Goal: Use online tool/utility: Utilize a website feature to perform a specific function

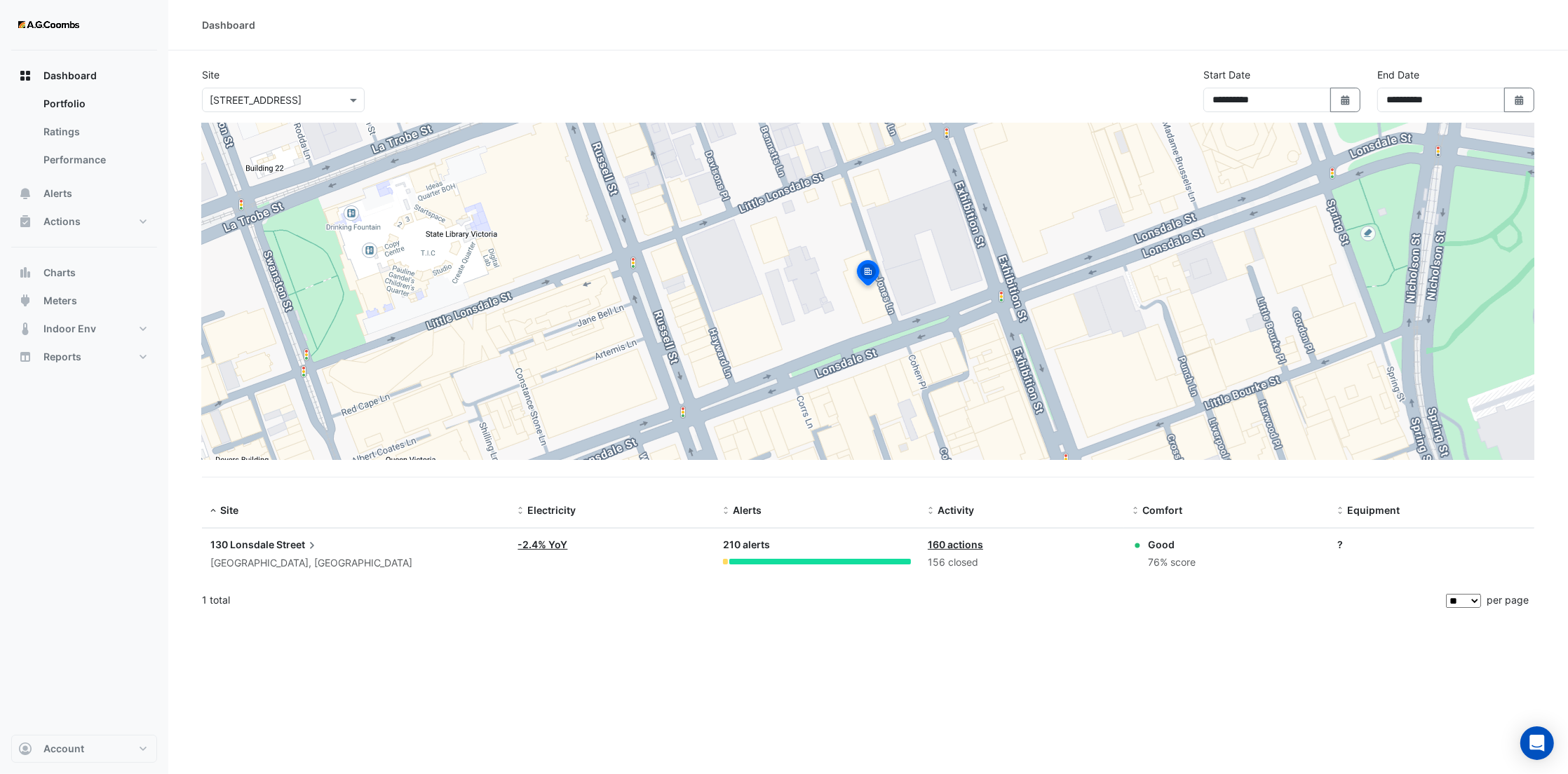
click at [309, 95] on input "text" at bounding box center [269, 101] width 119 height 15
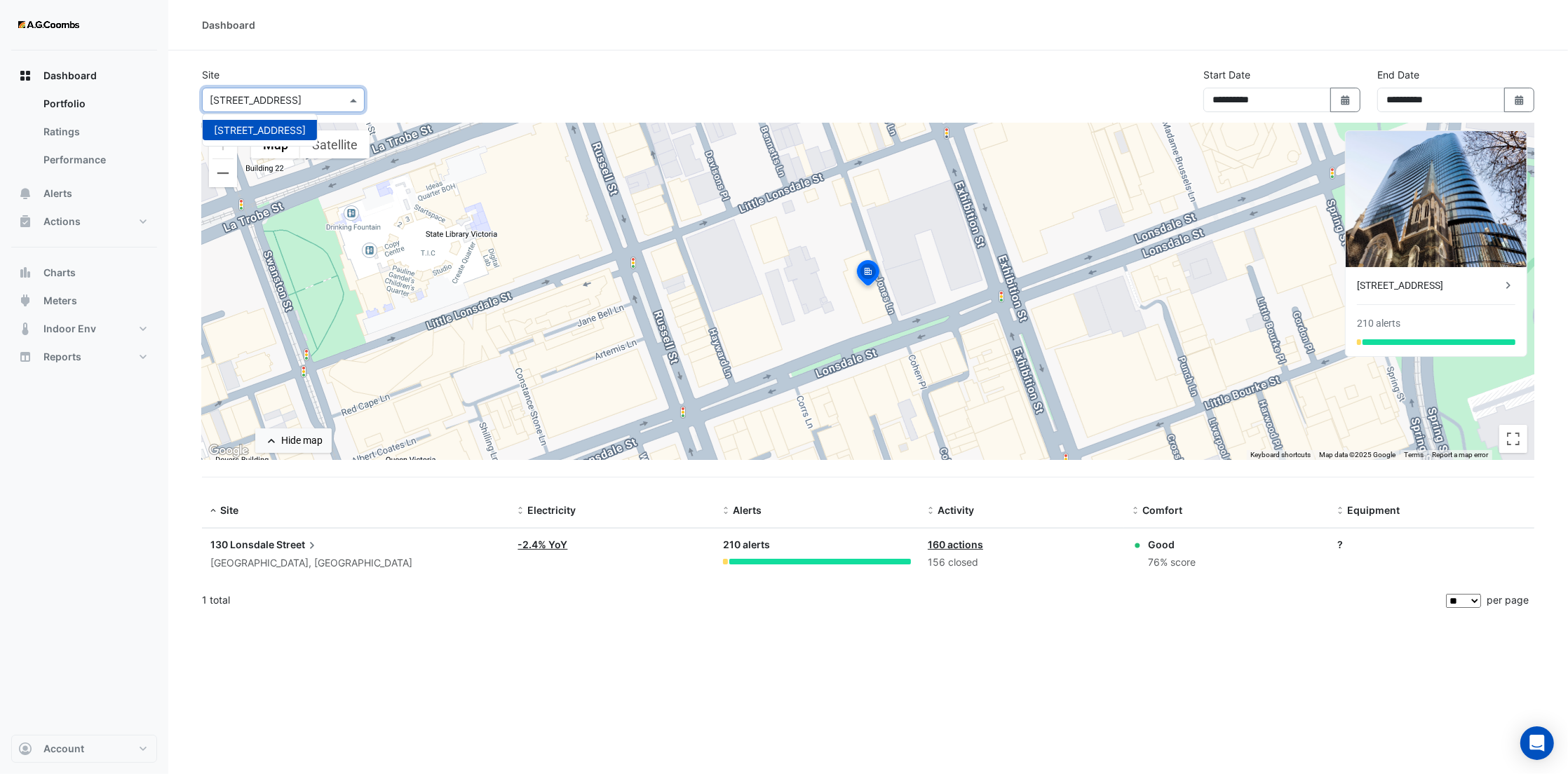
click at [309, 95] on input "text" at bounding box center [269, 101] width 119 height 15
click at [89, 276] on button "Charts" at bounding box center [84, 272] width 146 height 28
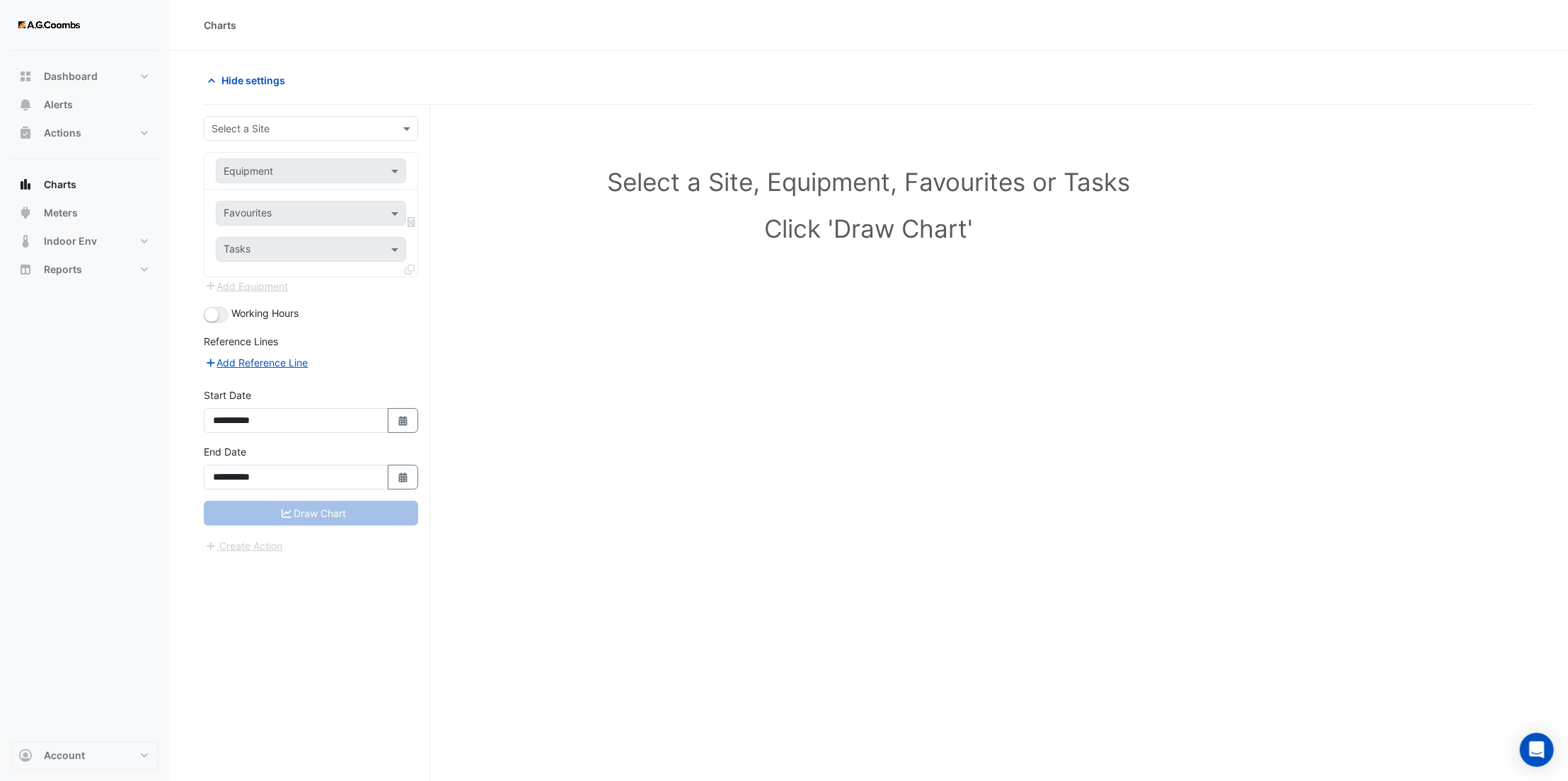
click at [337, 122] on input "text" at bounding box center [296, 129] width 171 height 15
click at [277, 160] on span "[STREET_ADDRESS]" at bounding box center [262, 159] width 93 height 12
click at [291, 171] on input "text" at bounding box center [296, 171] width 146 height 15
type input "*******"
click at [327, 259] on div "VAV-L06-INT1-1" at bounding box center [316, 263] width 201 height 20
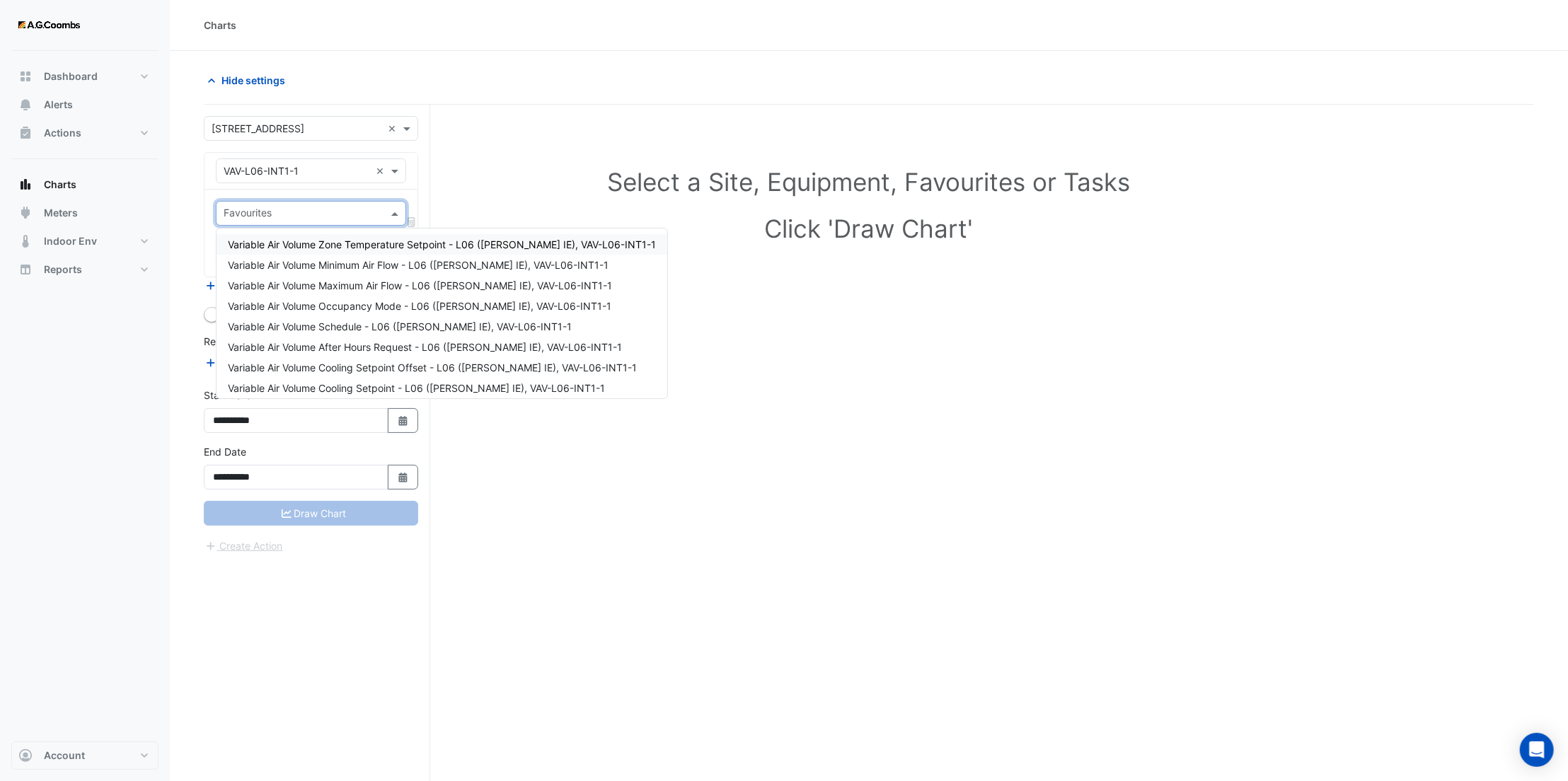
click at [291, 209] on input "text" at bounding box center [303, 215] width 159 height 15
click at [845, 307] on div "Select a Site, Equipment, Favourites or Tasks Click 'Draw Chart'" at bounding box center [869, 469] width 1330 height 730
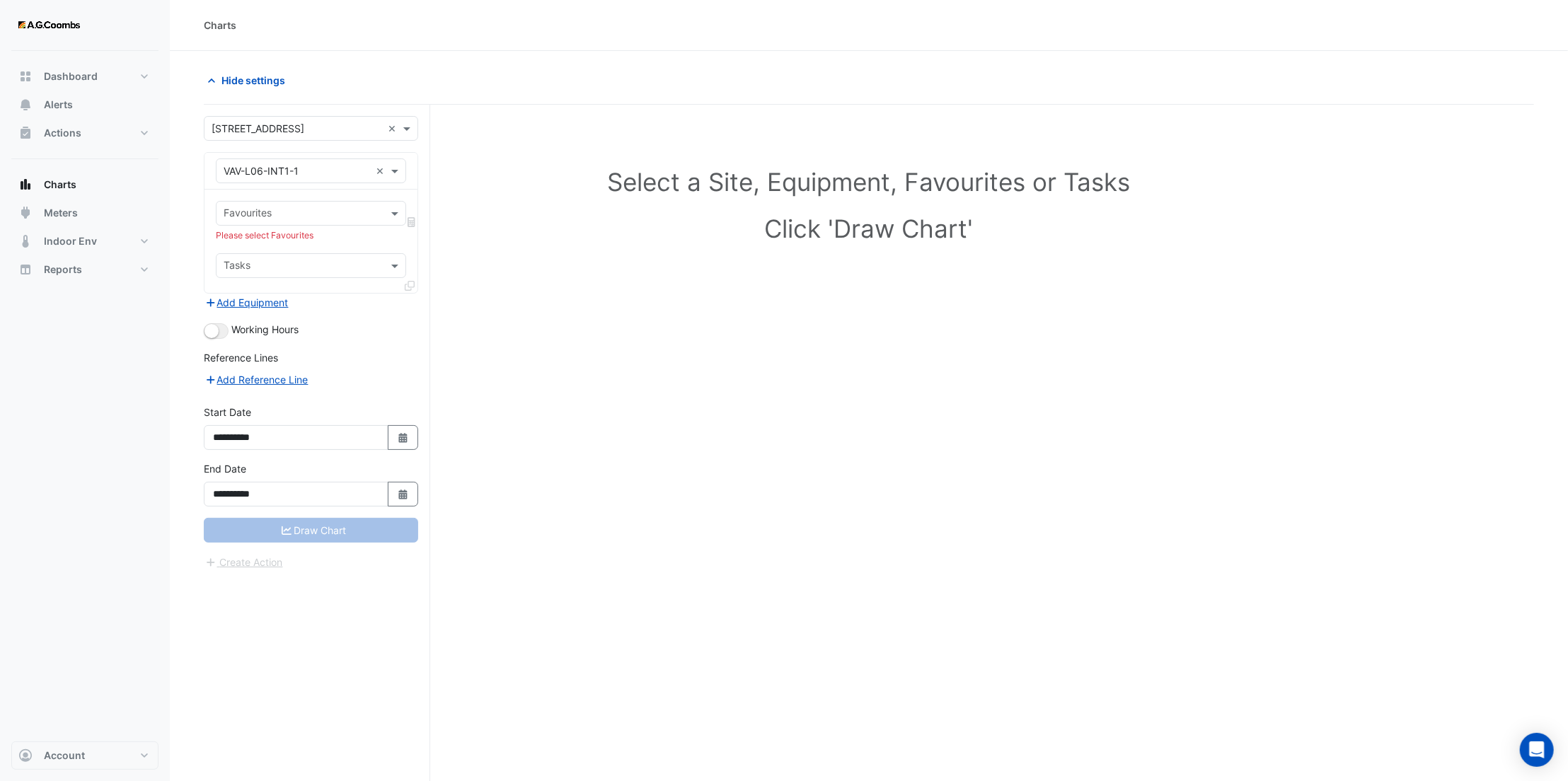
click at [418, 282] on div "**********" at bounding box center [317, 469] width 226 height 730
click at [283, 221] on input "text" at bounding box center [303, 215] width 159 height 15
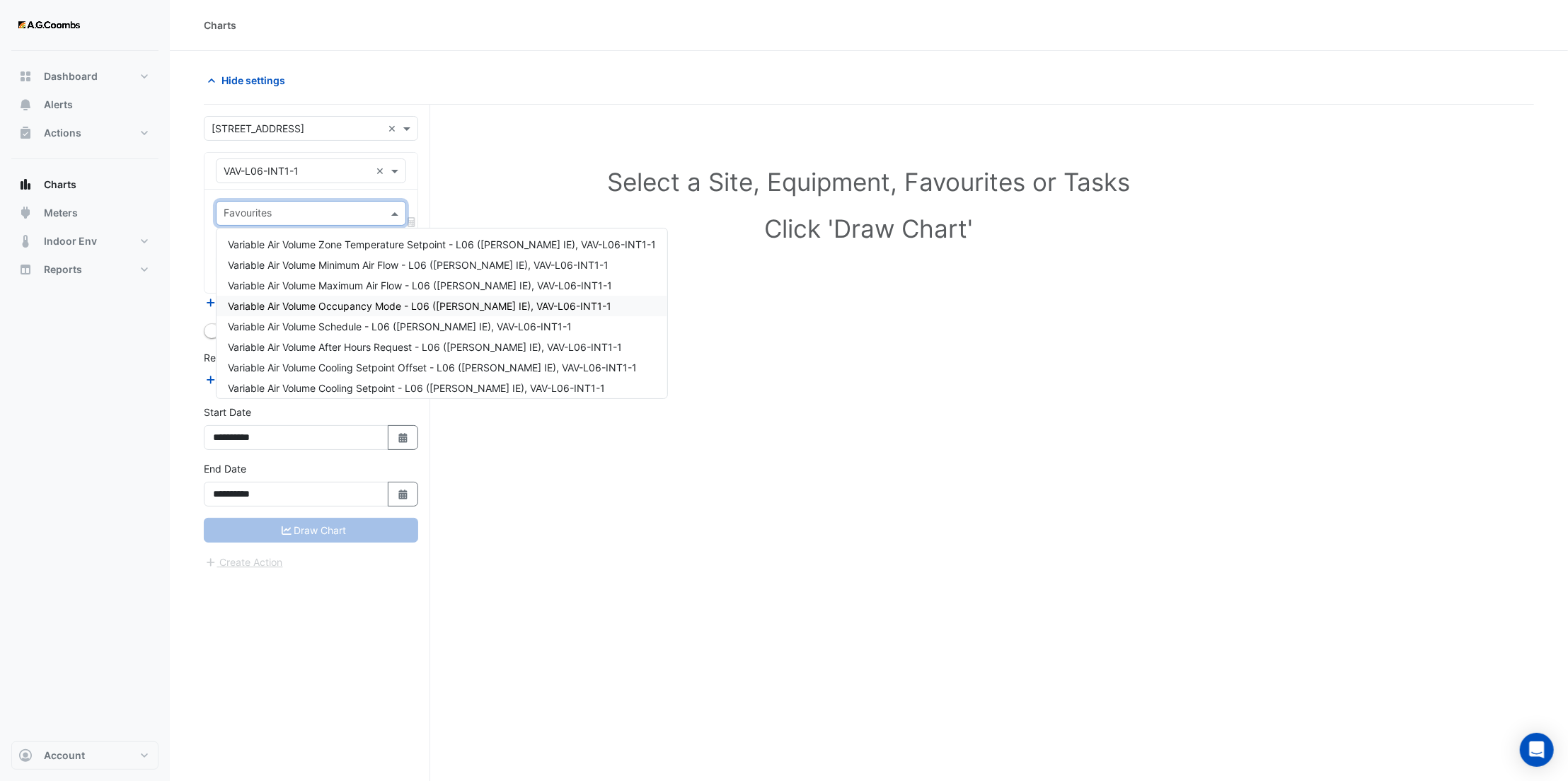
click at [322, 300] on span "Variable Air Volume Occupancy Mode - L06 ([PERSON_NAME] IE), VAV-L06-INT1-1" at bounding box center [420, 305] width 384 height 12
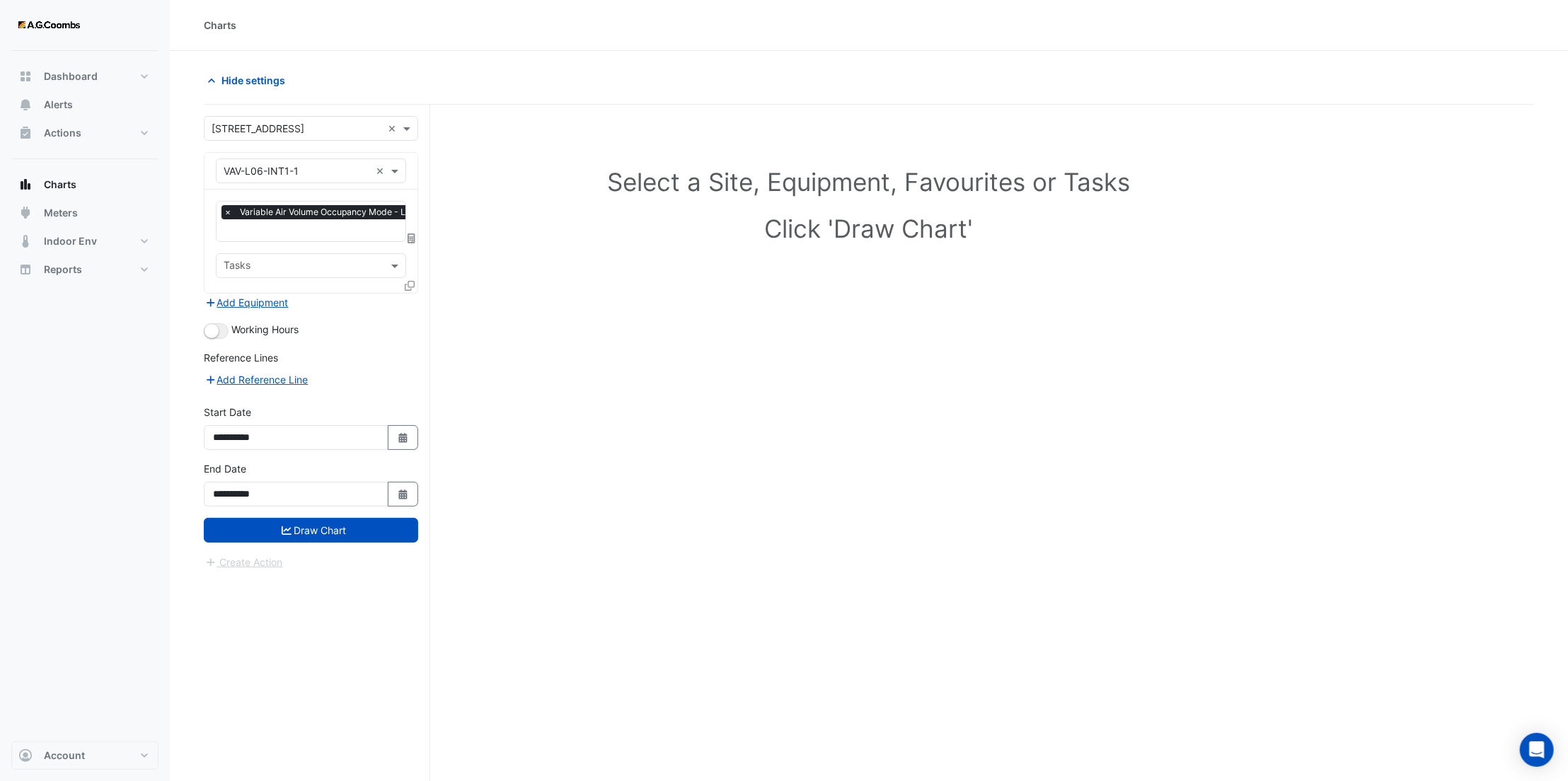
click at [408, 287] on icon at bounding box center [409, 286] width 10 height 10
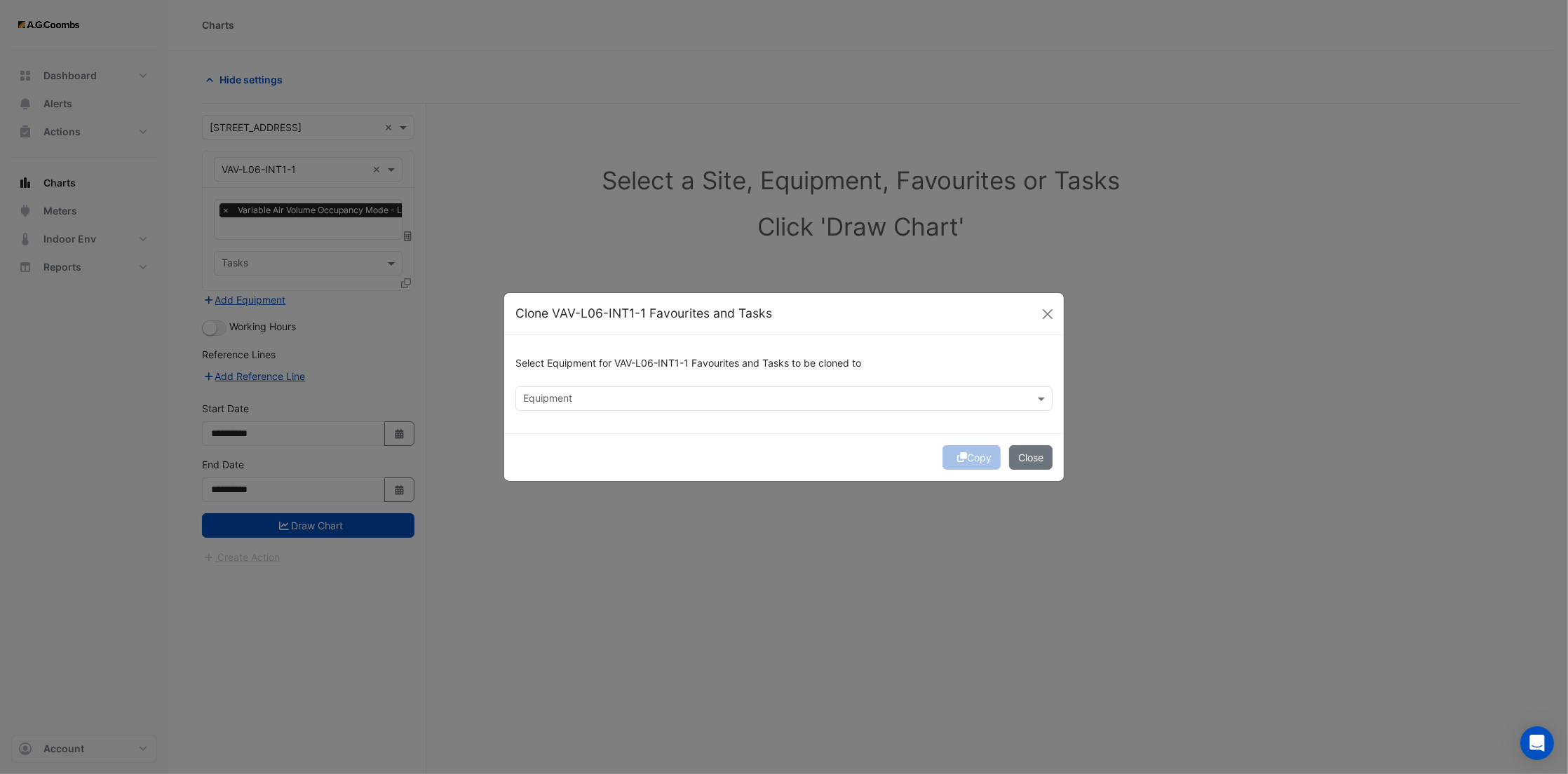
click at [629, 388] on div "Equipment" at bounding box center [771, 398] width 512 height 21
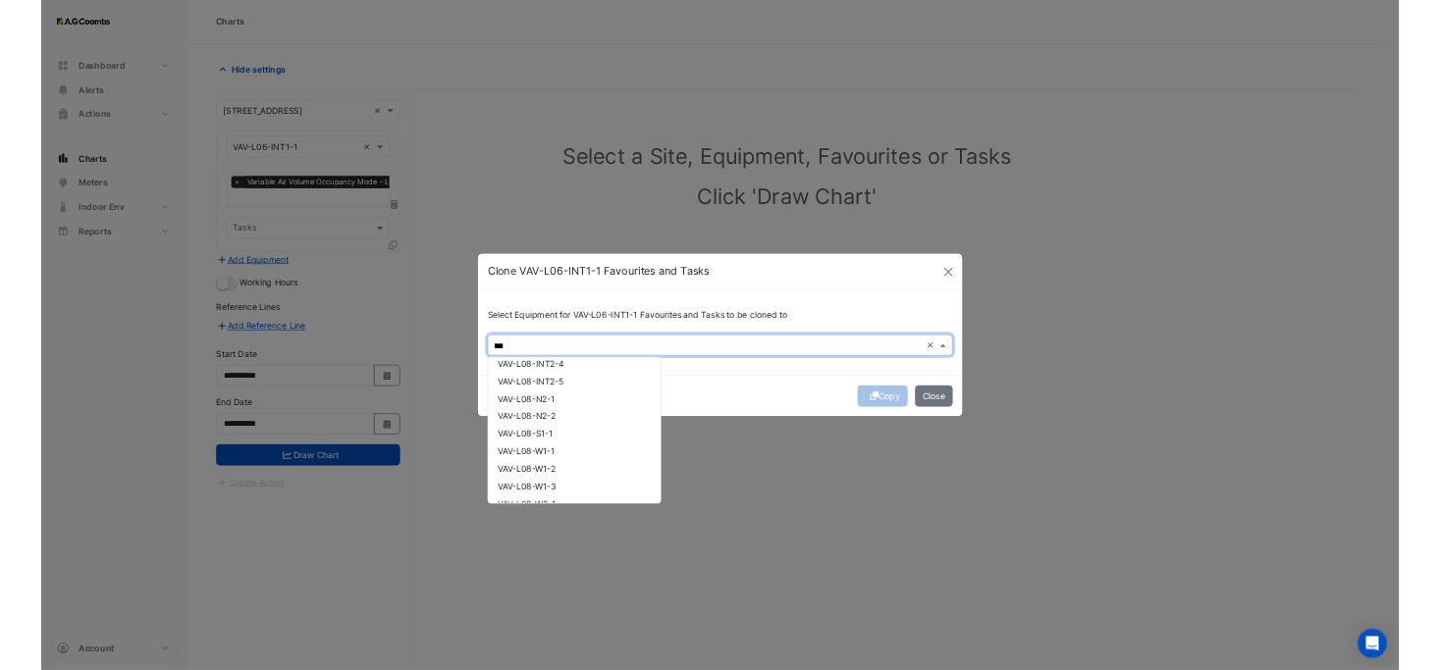
scroll to position [4056, 0]
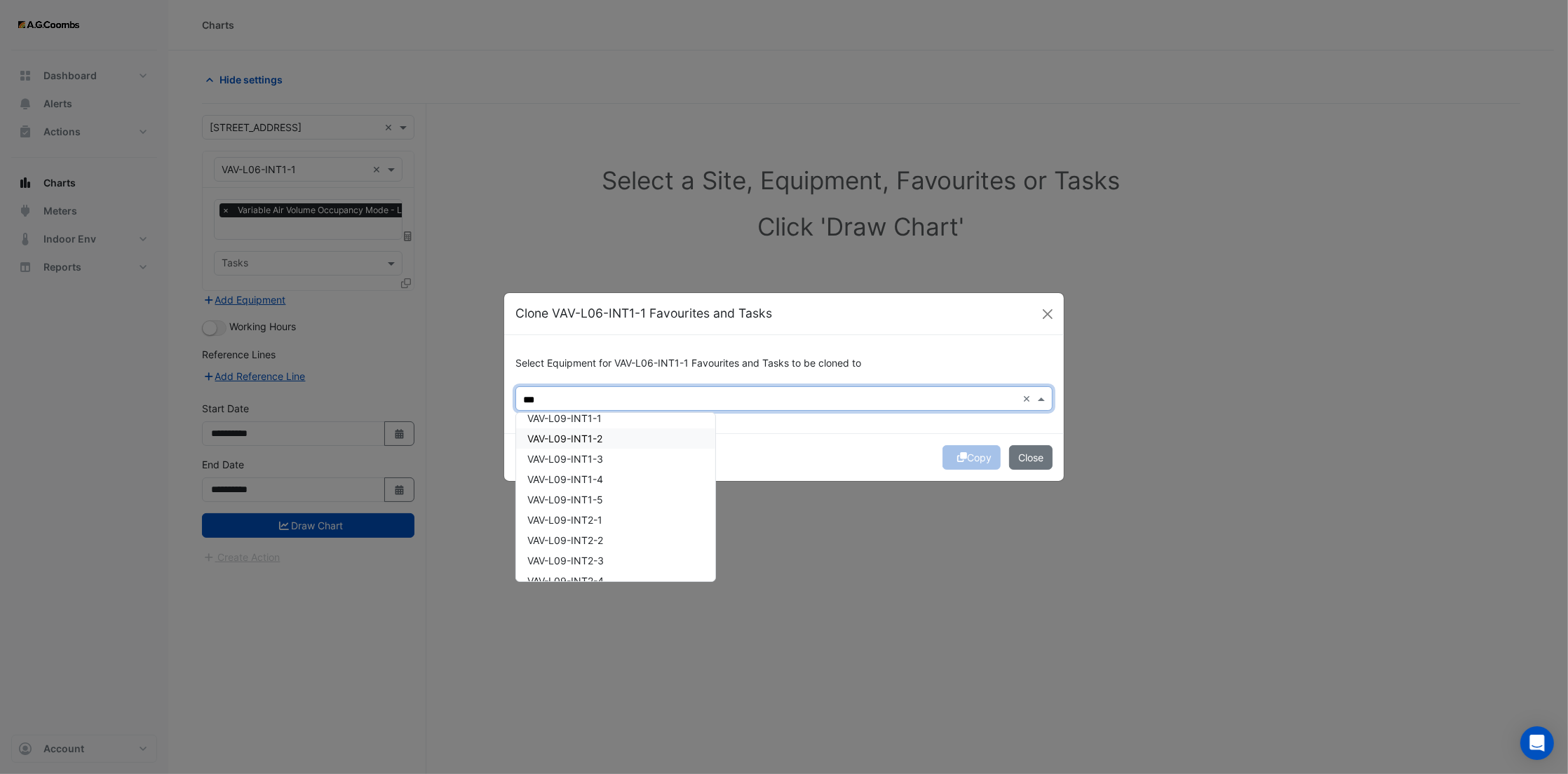
type input "***"
click at [939, 574] on ngb-modal-window "Clone VAV-L06-INT1-1 Favourites and Tasks Select Equipment for VAV-L06-INT1-1 F…" at bounding box center [784, 387] width 1568 height 774
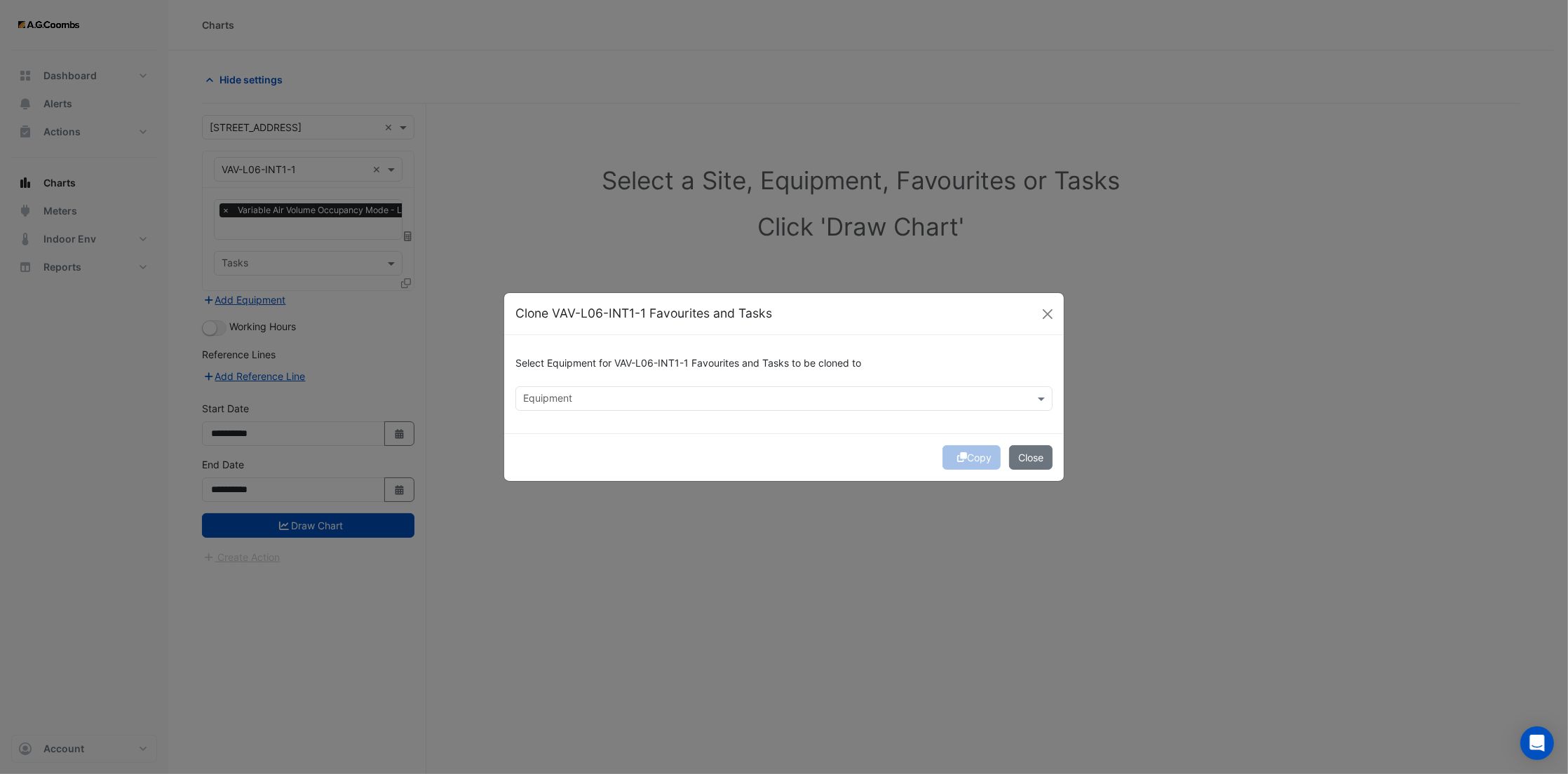
click at [909, 574] on ngb-modal-window "Clone VAV-L06-INT1-1 Favourites and Tasks Select Equipment for VAV-L06-INT1-1 F…" at bounding box center [784, 387] width 1568 height 774
click at [1048, 314] on button "Close" at bounding box center [1047, 313] width 21 height 21
